Goal: Task Accomplishment & Management: Manage account settings

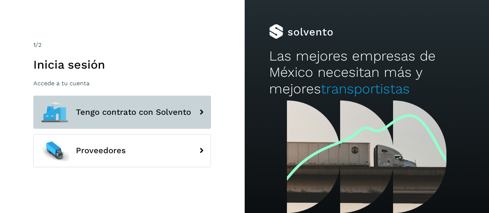
click at [202, 115] on icon at bounding box center [201, 112] width 15 height 15
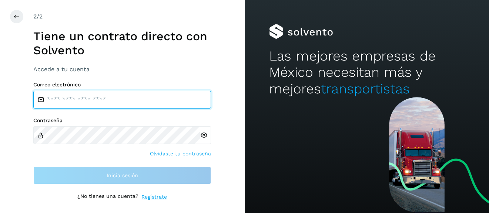
click at [136, 104] on input "email" at bounding box center [122, 100] width 178 height 18
type input "**********"
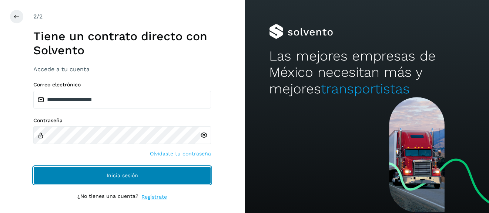
click at [130, 174] on span "Inicia sesión" at bounding box center [122, 175] width 31 height 5
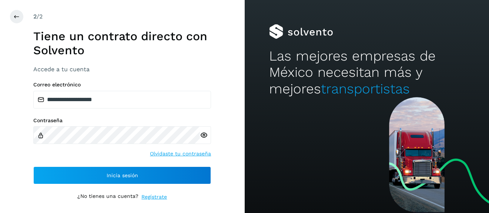
click at [203, 136] on icon at bounding box center [204, 136] width 8 height 8
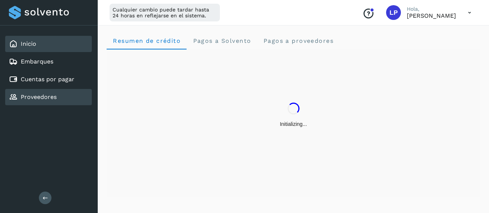
click at [49, 94] on link "Proveedores" at bounding box center [39, 97] width 36 height 7
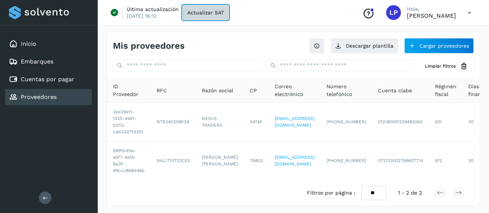
click at [195, 17] on button "Actualizar SAT" at bounding box center [205, 12] width 46 height 15
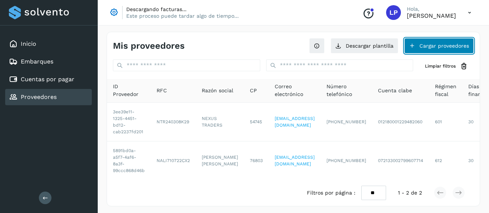
click at [442, 48] on button "Cargar proveedores" at bounding box center [439, 46] width 70 height 16
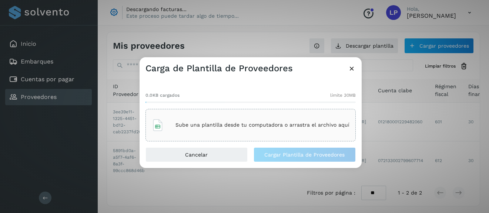
click at [351, 71] on icon at bounding box center [352, 69] width 8 height 8
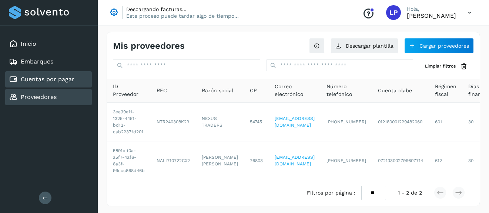
click at [70, 81] on link "Cuentas por pagar" at bounding box center [48, 79] width 54 height 7
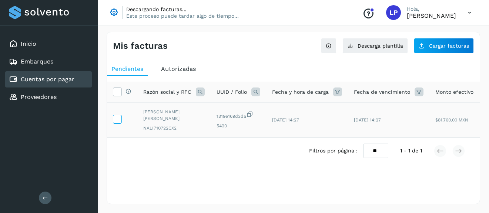
click at [119, 117] on icon at bounding box center [117, 119] width 8 height 8
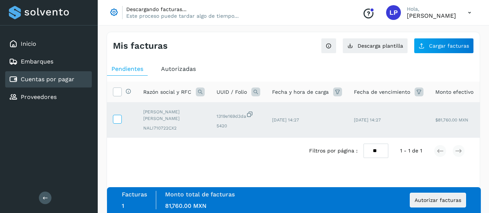
click at [115, 118] on icon at bounding box center [117, 119] width 8 height 8
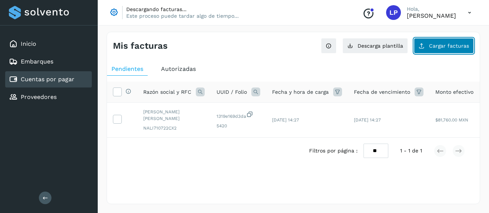
click at [439, 46] on span "Cargar facturas" at bounding box center [449, 45] width 40 height 5
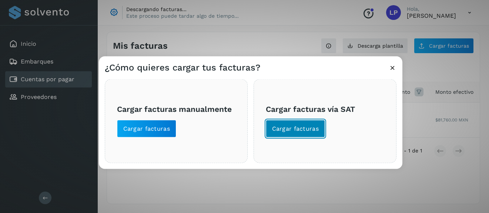
click at [297, 134] on button "Cargar facturas" at bounding box center [296, 129] width 60 height 18
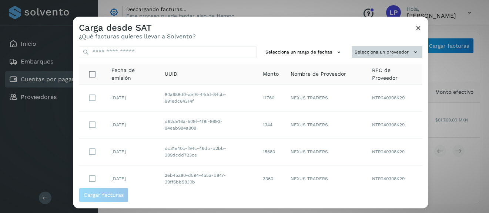
click at [415, 54] on icon at bounding box center [415, 52] width 8 height 8
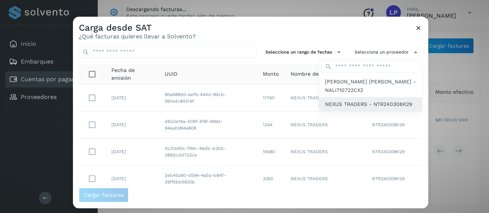
click at [353, 105] on span "NEXUS TRADERS - NTR240308K29" at bounding box center [368, 104] width 87 height 8
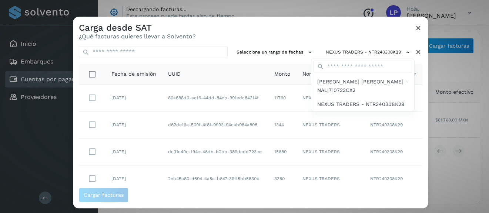
click at [249, 75] on div at bounding box center [317, 123] width 489 height 213
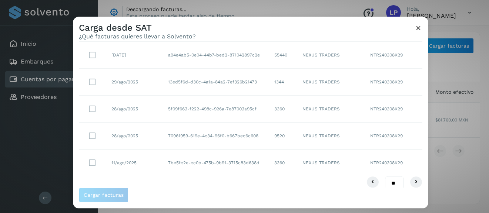
scroll to position [187, 0]
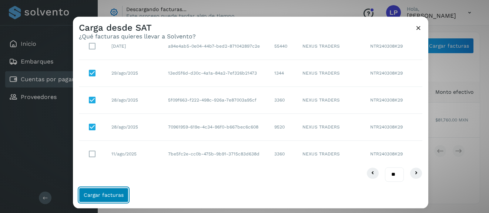
click at [97, 195] on span "Cargar facturas" at bounding box center [104, 195] width 40 height 5
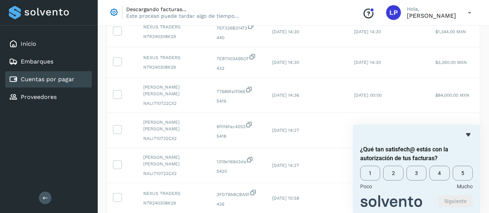
scroll to position [118, 0]
click at [117, 159] on icon at bounding box center [117, 163] width 8 height 8
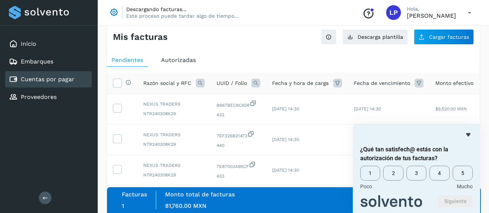
scroll to position [0, 0]
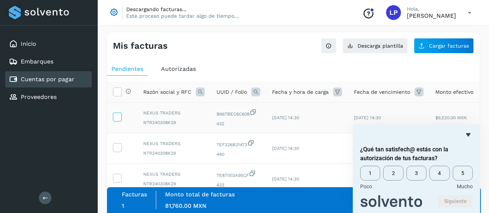
click at [116, 118] on icon at bounding box center [117, 117] width 8 height 8
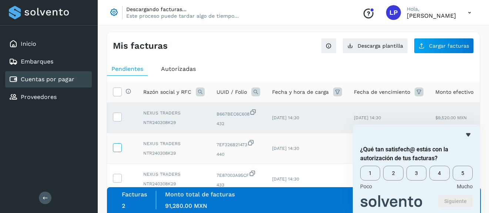
click at [117, 147] on icon at bounding box center [117, 148] width 8 height 8
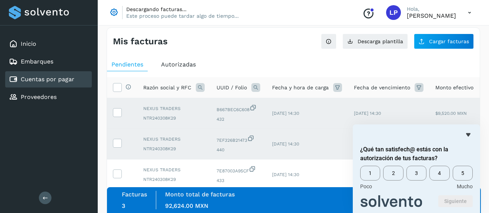
scroll to position [10, 0]
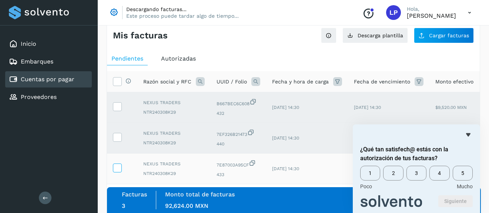
click at [116, 169] on icon at bounding box center [117, 168] width 8 height 8
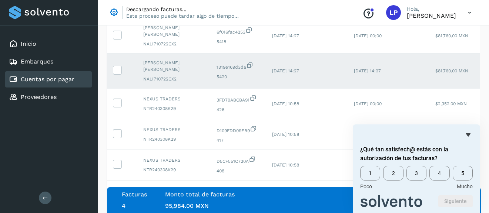
scroll to position [225, 0]
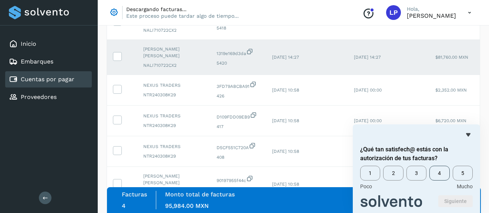
click at [438, 171] on span "4" at bounding box center [439, 173] width 20 height 15
click at [468, 131] on icon "Ocultar encuesta" at bounding box center [467, 135] width 9 height 9
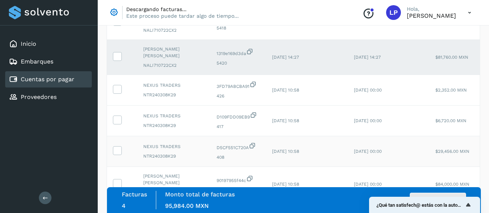
scroll to position [259, 0]
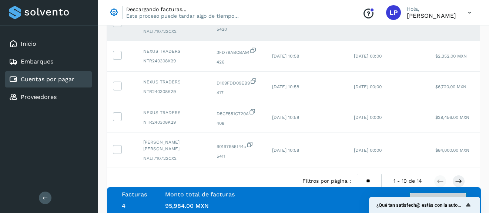
click at [452, 195] on button "Autorizar facturas" at bounding box center [437, 200] width 56 height 15
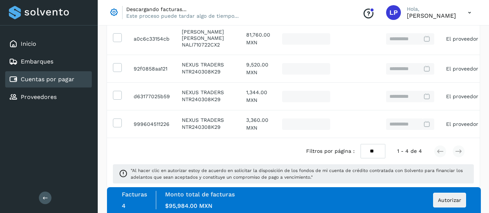
scroll to position [144, 0]
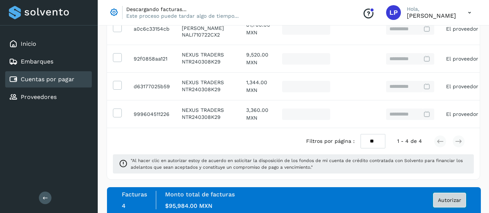
click at [448, 204] on button "Autorizar" at bounding box center [449, 200] width 33 height 15
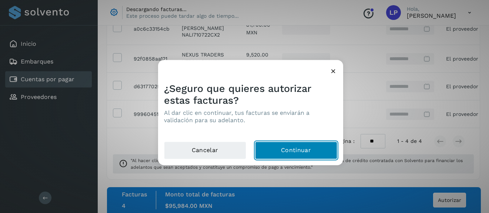
click at [301, 152] on button "Continuar" at bounding box center [296, 151] width 82 height 18
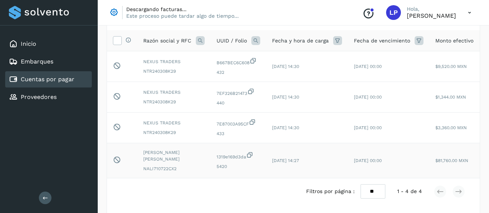
scroll to position [75, 0]
